Goal: Task Accomplishment & Management: Manage account settings

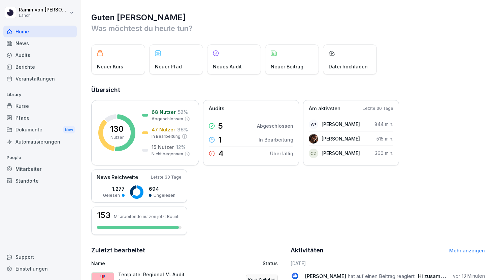
scroll to position [131, 0]
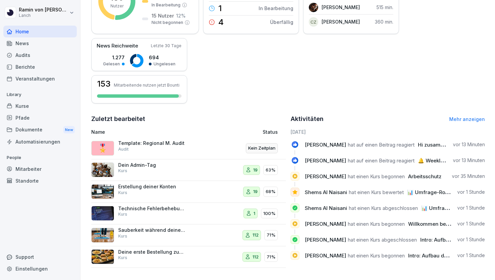
click at [24, 108] on div "Kurse" at bounding box center [39, 106] width 73 height 12
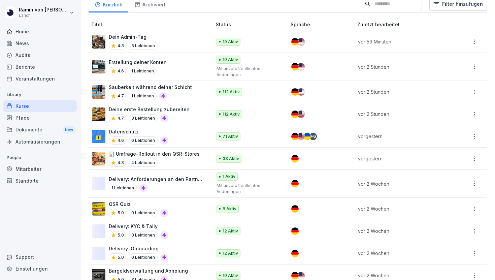
scroll to position [262, 0]
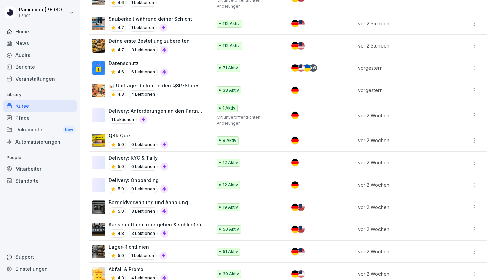
click at [147, 156] on p "Delivery: KYC & Tally" at bounding box center [139, 157] width 60 height 7
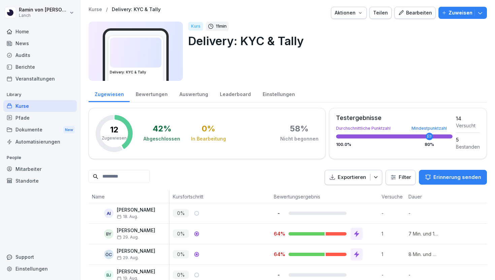
click at [404, 15] on icon "button" at bounding box center [401, 13] width 6 height 6
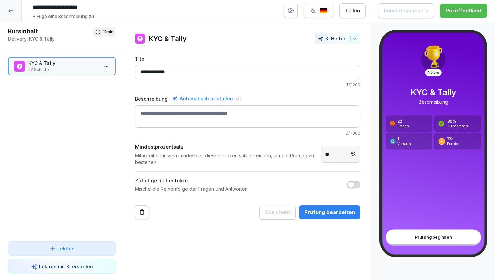
click at [331, 212] on div "Prüfung bearbeiten" at bounding box center [329, 211] width 50 height 7
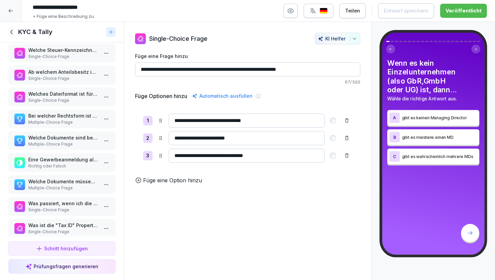
scroll to position [204, 0]
click at [9, 31] on icon at bounding box center [11, 31] width 7 height 7
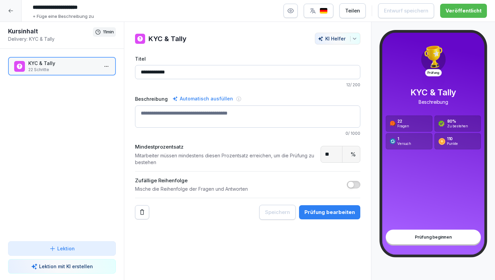
click at [12, 7] on div at bounding box center [11, 11] width 22 height 22
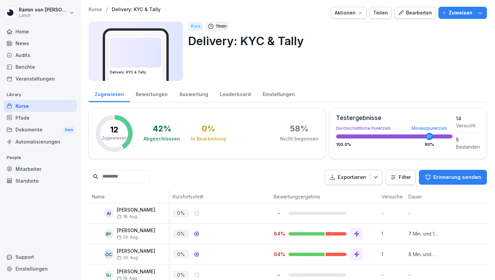
click at [416, 10] on div "Bearbeiten" at bounding box center [415, 12] width 34 height 7
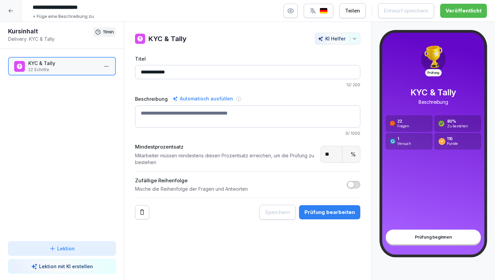
click at [322, 216] on button "Prüfung bearbeiten" at bounding box center [329, 212] width 61 height 14
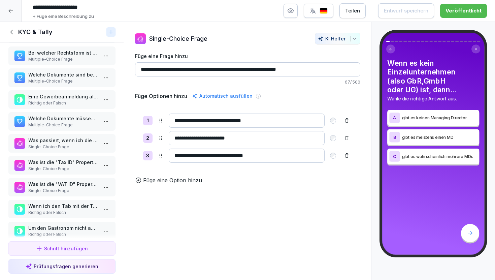
scroll to position [267, 0]
click at [69, 161] on p "Was ist die "Tax ID" Property in Hubspot?" at bounding box center [63, 161] width 70 height 7
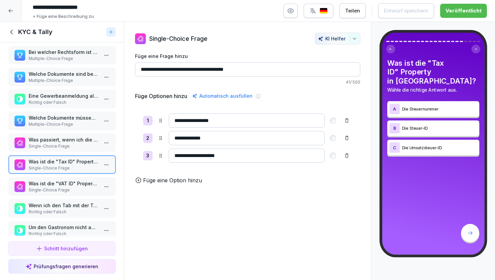
click at [76, 186] on p "Was ist die "VAT ID" Property in Hubspot?" at bounding box center [63, 183] width 70 height 7
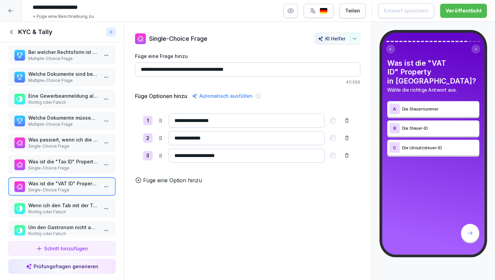
click at [10, 13] on icon at bounding box center [10, 10] width 5 height 5
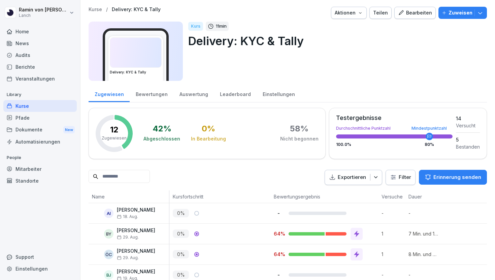
click at [99, 9] on p "Kurse" at bounding box center [94, 10] width 13 height 6
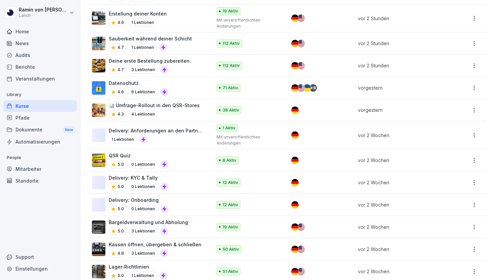
scroll to position [248, 0]
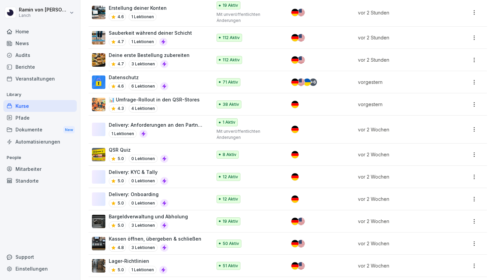
click at [175, 198] on div "Delivery: Onboarding 5.0 0 Lektionen" at bounding box center [148, 198] width 113 height 16
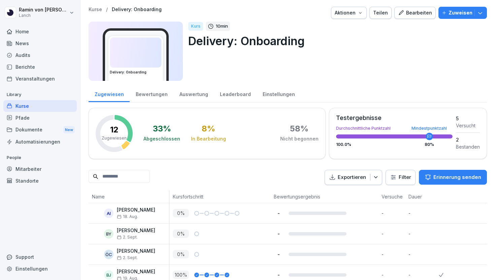
click at [411, 12] on div "Bearbeiten" at bounding box center [415, 12] width 34 height 7
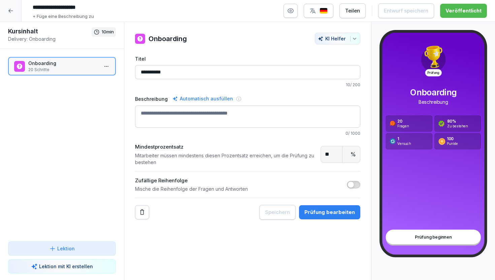
click at [322, 216] on button "Prüfung bearbeiten" at bounding box center [329, 212] width 61 height 14
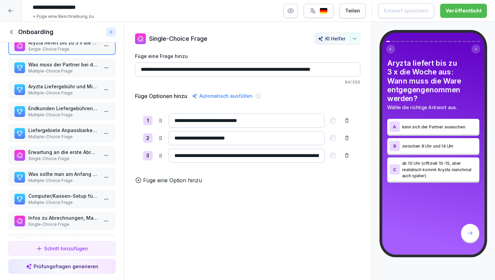
scroll to position [23, 0]
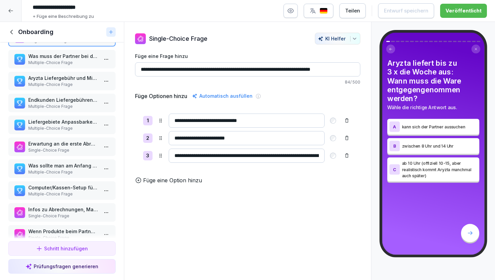
click at [12, 31] on icon at bounding box center [11, 31] width 7 height 7
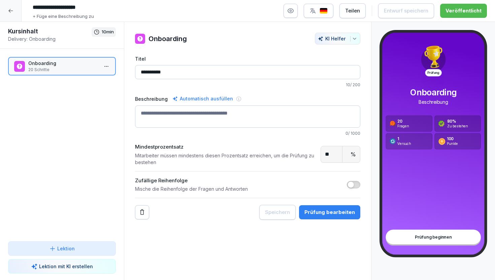
click at [13, 15] on div at bounding box center [11, 11] width 22 height 22
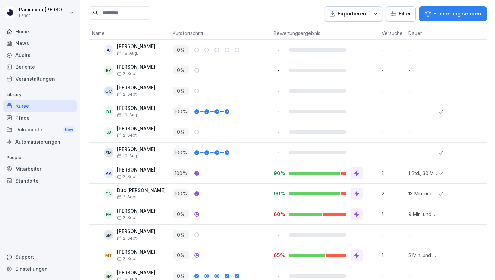
scroll to position [176, 0]
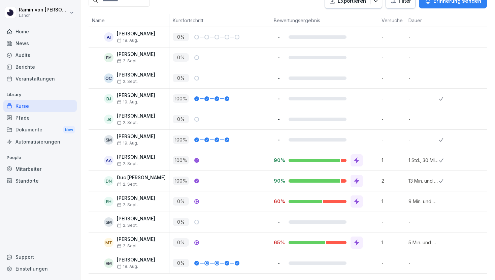
click at [34, 118] on div "Pfade" at bounding box center [39, 118] width 73 height 12
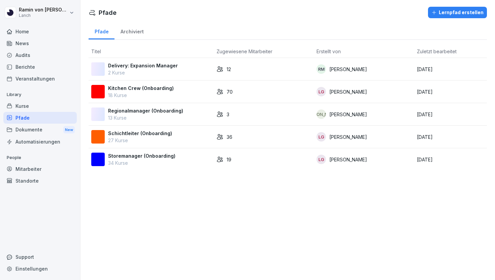
click at [161, 69] on p "2 Kurse" at bounding box center [143, 72] width 70 height 7
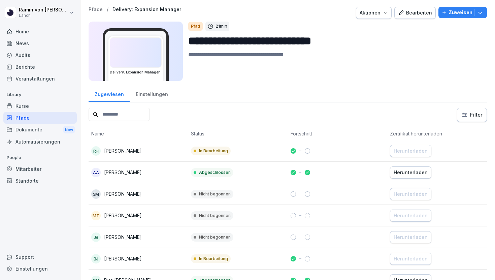
click at [416, 16] on div "Bearbeiten" at bounding box center [415, 12] width 34 height 7
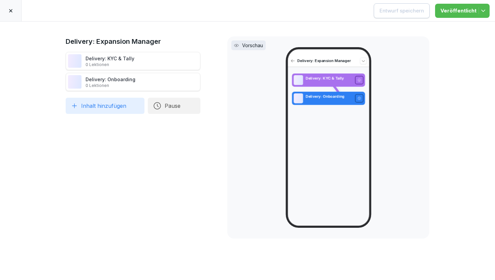
click at [12, 11] on icon at bounding box center [10, 10] width 5 height 5
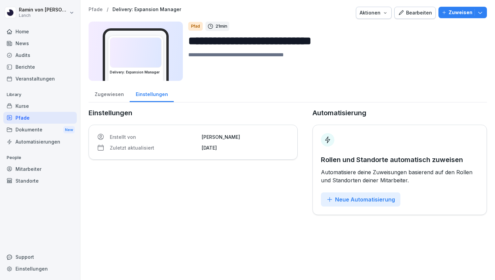
click at [112, 97] on div "Zugewiesen" at bounding box center [108, 93] width 41 height 17
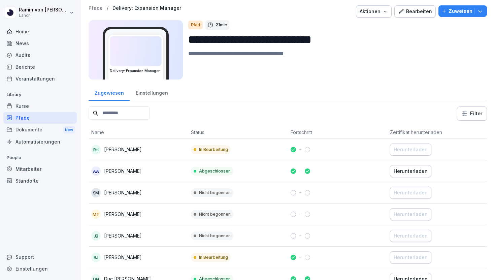
scroll to position [1, 0]
click at [101, 4] on div "**********" at bounding box center [287, 201] width 414 height 405
click at [101, 6] on p "Pfade" at bounding box center [95, 9] width 14 height 6
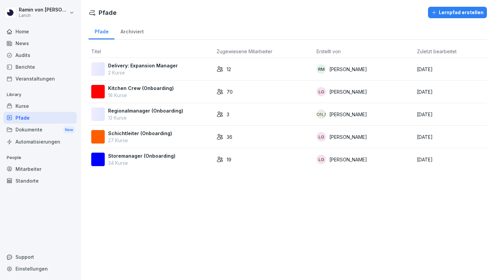
click at [36, 99] on p "Library" at bounding box center [39, 94] width 73 height 11
click at [36, 105] on div "Kurse" at bounding box center [39, 106] width 73 height 12
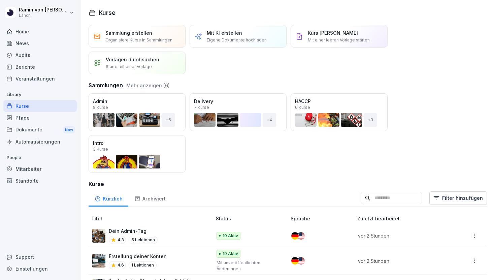
click at [378, 198] on input at bounding box center [390, 197] width 61 height 13
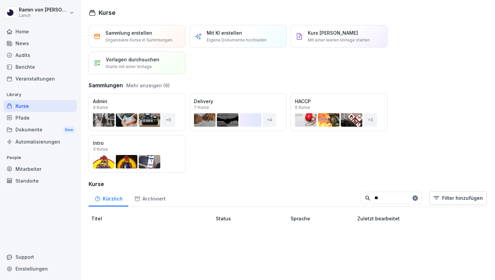
type input "*"
type input "*****"
click at [375, 197] on input "*****" at bounding box center [390, 197] width 61 height 13
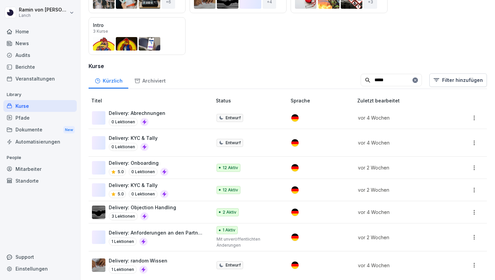
scroll to position [122, 0]
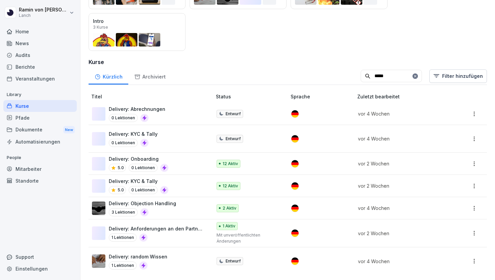
type input "*****"
click at [168, 204] on p "Delivery: Objection Handling" at bounding box center [142, 203] width 67 height 7
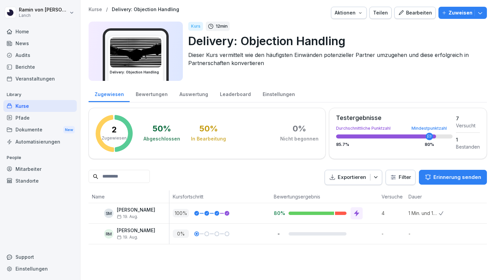
click at [416, 10] on div "Bearbeiten" at bounding box center [415, 12] width 34 height 7
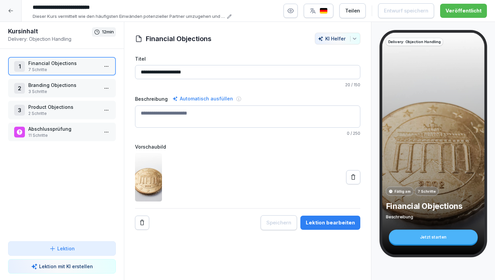
click at [69, 85] on p "Branding Objections" at bounding box center [63, 84] width 70 height 7
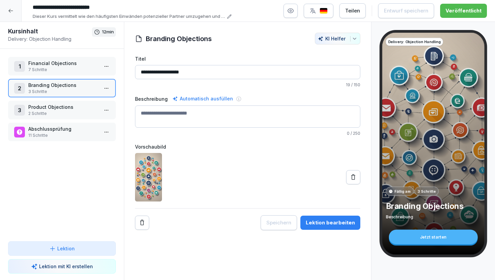
click at [72, 97] on div "1 Financial Objections 7 Schritte 2 Branding Objections 3 Schritte 3 Product Ob…" at bounding box center [62, 145] width 124 height 192
click at [72, 106] on p "Product Objections" at bounding box center [63, 106] width 70 height 7
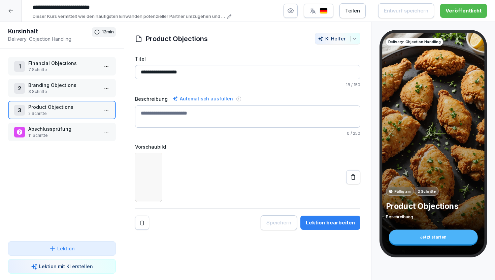
click at [71, 130] on p "Abschlussprüfung" at bounding box center [63, 128] width 70 height 7
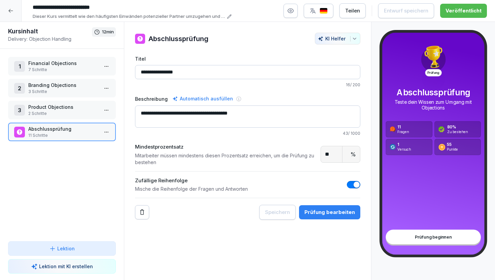
click at [328, 218] on button "Prüfung bearbeiten" at bounding box center [329, 212] width 61 height 14
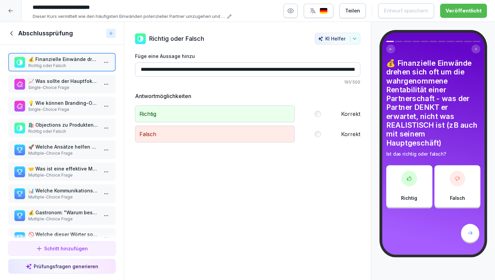
scroll to position [60, 0]
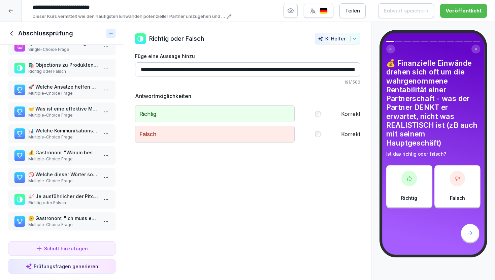
click at [69, 225] on p "Multiple-Choice Frage" at bounding box center [63, 224] width 70 height 6
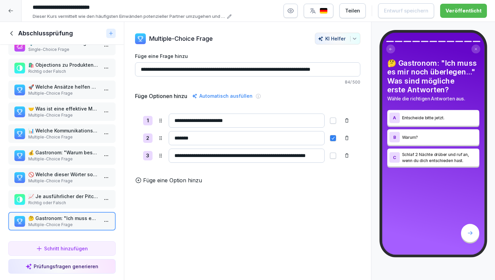
click at [64, 199] on p "📈 Je ausführlicher der Pitch, desto höher die Conversion" at bounding box center [63, 195] width 70 height 7
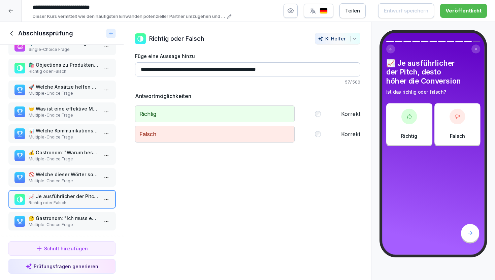
click at [64, 176] on p "🚫 Welche dieser Wörter sollten in einem Pitch vermieden werden?" at bounding box center [63, 174] width 70 height 7
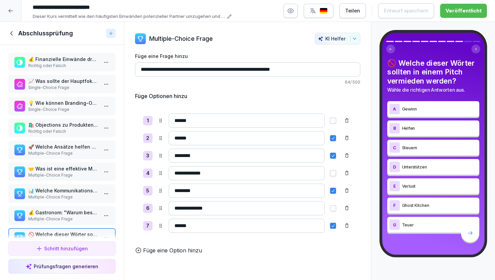
click at [12, 31] on icon at bounding box center [11, 33] width 7 height 7
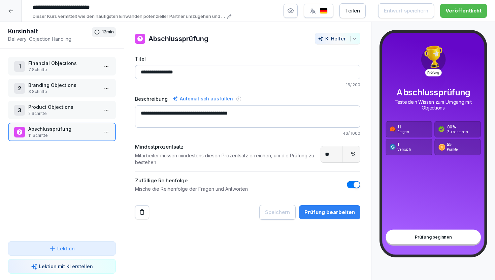
click at [64, 109] on p "Product Objections" at bounding box center [63, 106] width 70 height 7
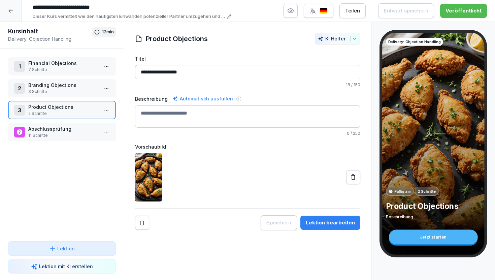
click at [64, 87] on p "Branding Objections" at bounding box center [63, 84] width 70 height 7
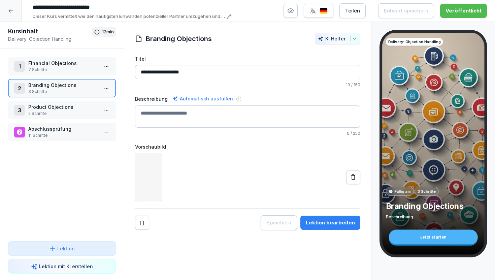
click at [65, 61] on p "Financial Objections" at bounding box center [63, 63] width 70 height 7
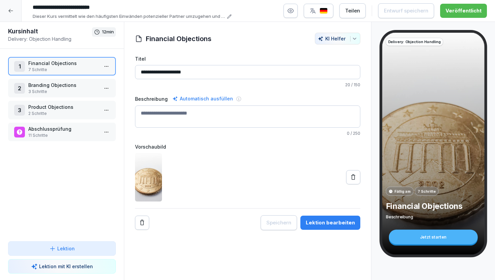
click at [67, 88] on p "3 Schritte" at bounding box center [63, 91] width 70 height 6
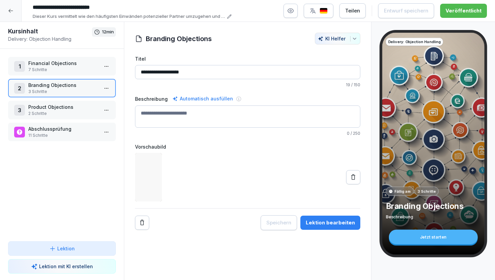
click at [70, 111] on p "2 Schritte" at bounding box center [63, 113] width 70 height 6
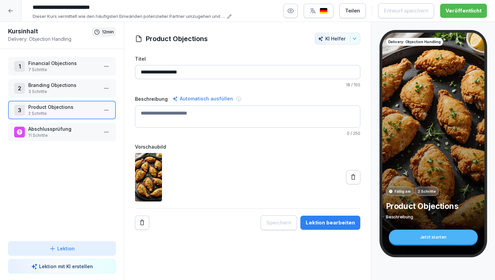
click at [338, 225] on div "Lektion bearbeiten" at bounding box center [330, 222] width 49 height 7
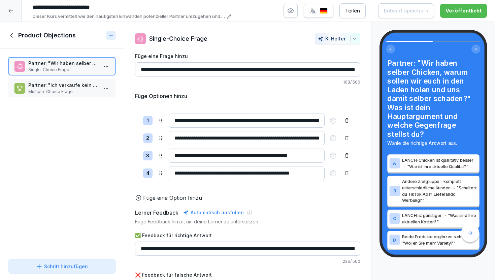
click at [14, 32] on icon at bounding box center [11, 35] width 7 height 7
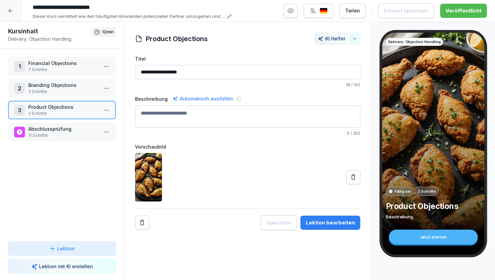
click at [74, 131] on p "Abschlussprüfung" at bounding box center [63, 128] width 70 height 7
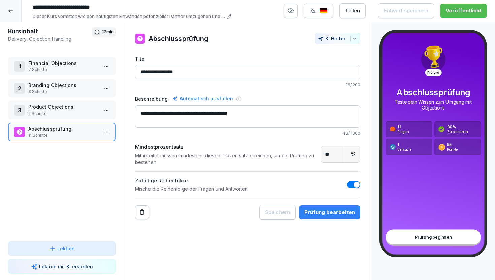
click at [59, 117] on div "3 Product Objections 2 Schritte" at bounding box center [62, 110] width 108 height 19
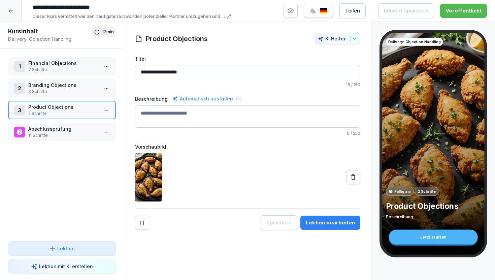
click at [330, 219] on div "Lektion bearbeiten" at bounding box center [330, 222] width 49 height 7
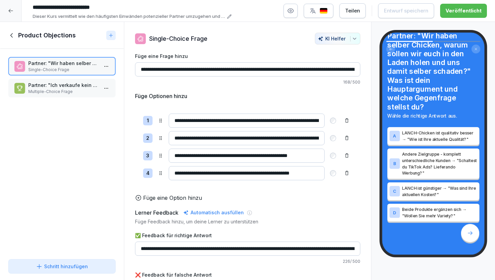
scroll to position [24, 0]
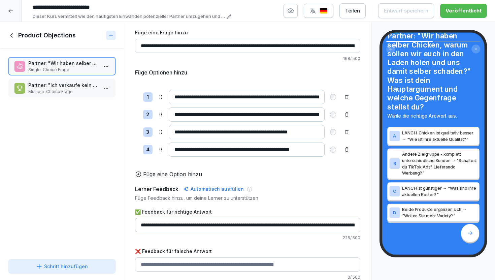
click at [11, 33] on icon at bounding box center [11, 35] width 7 height 7
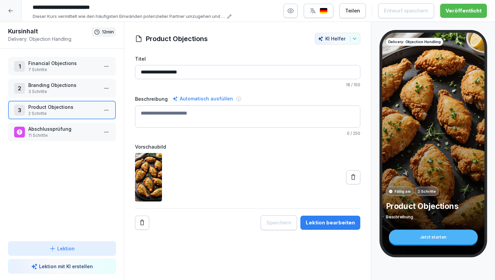
click at [66, 70] on p "7 Schritte" at bounding box center [63, 70] width 70 height 6
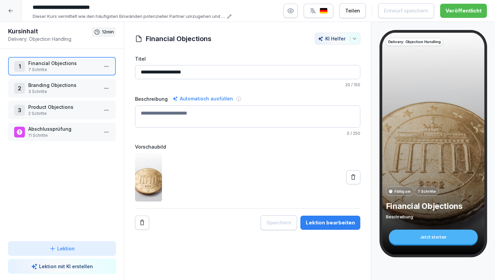
click at [75, 130] on p "Abschlussprüfung" at bounding box center [63, 128] width 70 height 7
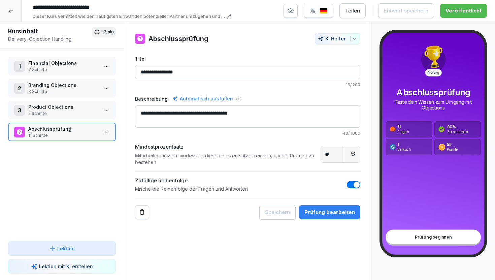
click at [13, 9] on icon at bounding box center [10, 10] width 5 height 5
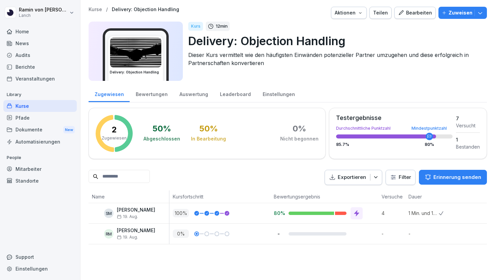
click at [94, 8] on p "Kurse" at bounding box center [94, 10] width 13 height 6
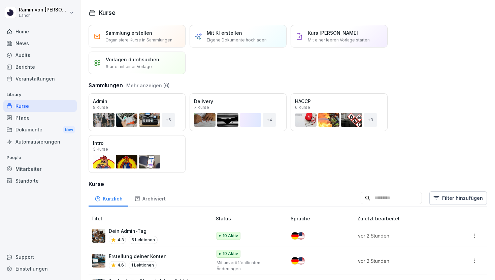
click at [394, 195] on input at bounding box center [390, 197] width 61 height 13
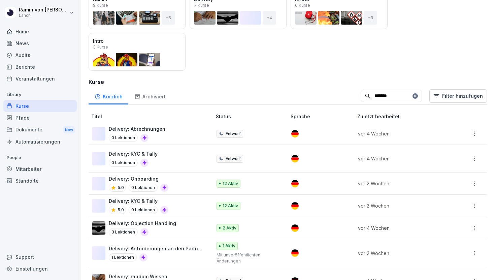
scroll to position [104, 0]
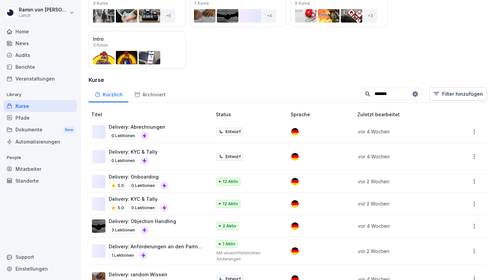
type input "*******"
click at [170, 251] on div "1 Lektionen" at bounding box center [157, 255] width 96 height 8
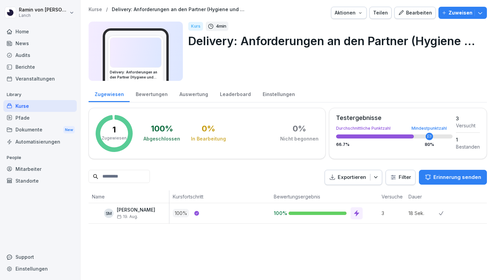
click at [413, 9] on div "Bearbeiten" at bounding box center [415, 12] width 34 height 7
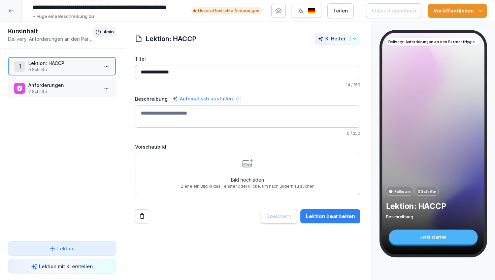
click at [58, 95] on div "Anforderungen 7 Schritte" at bounding box center [62, 88] width 108 height 19
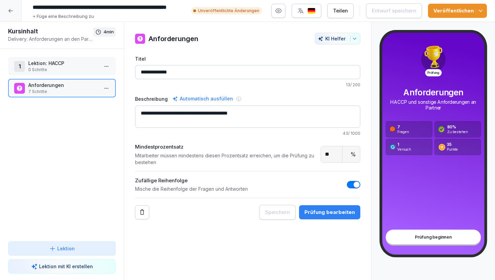
click at [335, 218] on button "Prüfung bearbeiten" at bounding box center [329, 212] width 61 height 14
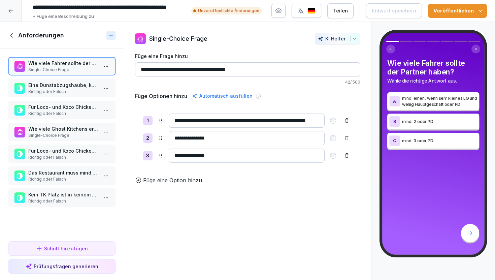
click at [64, 87] on p "Eine Dunstabzugshaube, kann auch im Nachhinein noch installiert werden" at bounding box center [63, 84] width 70 height 7
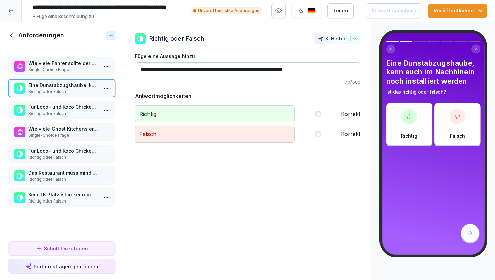
click at [59, 61] on p "Wie viele Fahrer sollte der Partner haben?" at bounding box center [63, 63] width 70 height 7
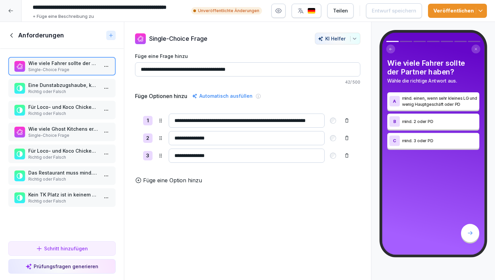
click at [251, 123] on input "**********" at bounding box center [247, 120] width 156 height 14
click at [55, 88] on p "Eine Dunstabzugshaube, kann auch im Nachhinein noch installiert werden" at bounding box center [63, 84] width 70 height 7
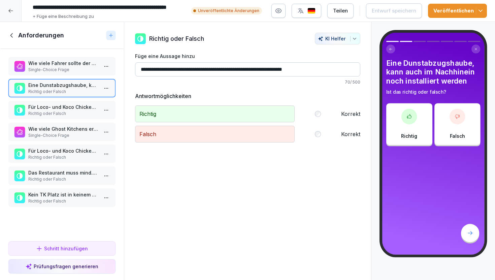
click at [59, 109] on p "Für Loco- und Koco Chicken werden mindestens 500 Liter im TK benötigt." at bounding box center [63, 106] width 70 height 7
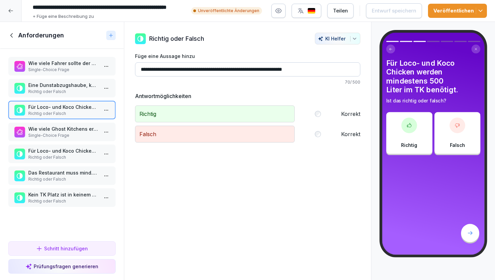
click at [59, 93] on p "Richtig oder Falsch" at bounding box center [63, 91] width 70 height 6
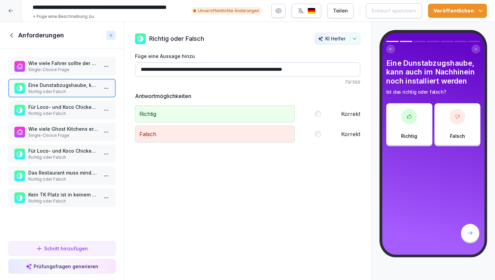
click at [60, 71] on p "Single-Choice Frage" at bounding box center [63, 70] width 70 height 6
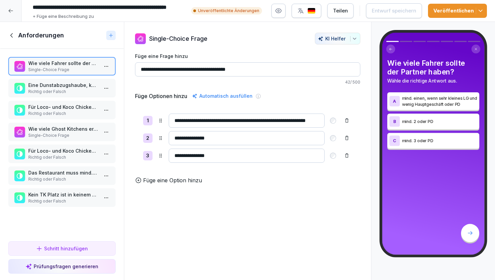
click at [64, 92] on p "Richtig oder Falsch" at bounding box center [63, 91] width 70 height 6
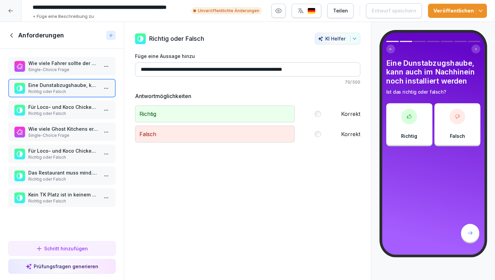
click at [11, 37] on icon at bounding box center [11, 35] width 7 height 7
